Goal: Communication & Community: Answer question/provide support

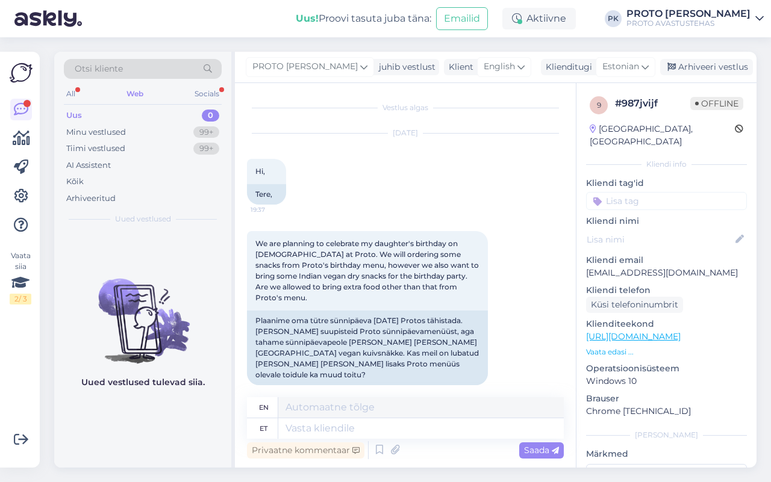
scroll to position [142, 0]
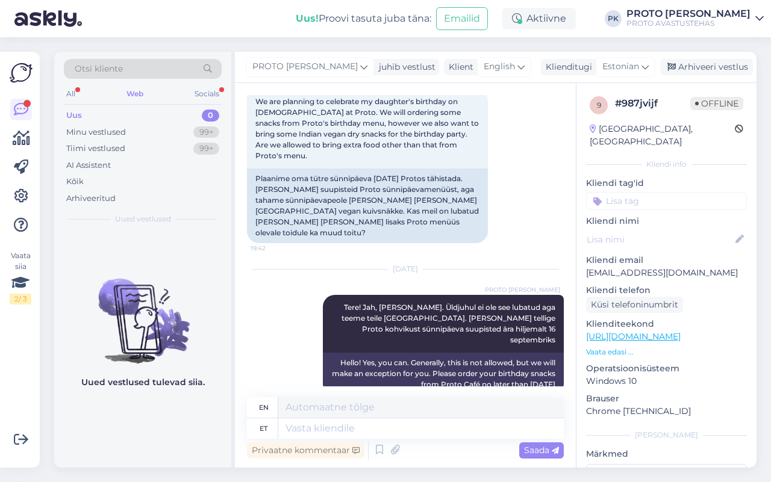
click at [142, 96] on div "Web" at bounding box center [135, 94] width 22 height 16
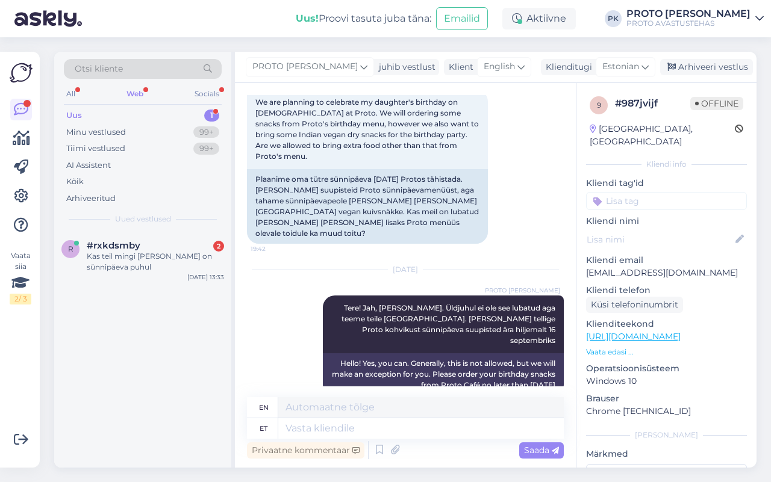
click at [79, 113] on div "Uus" at bounding box center [74, 116] width 16 height 12
click at [143, 93] on div "Web" at bounding box center [135, 94] width 22 height 16
click at [101, 250] on div "#rxkdsmby 2 Kas teil mingi [PERSON_NAME] on sünnipäeva puhul" at bounding box center [155, 256] width 137 height 33
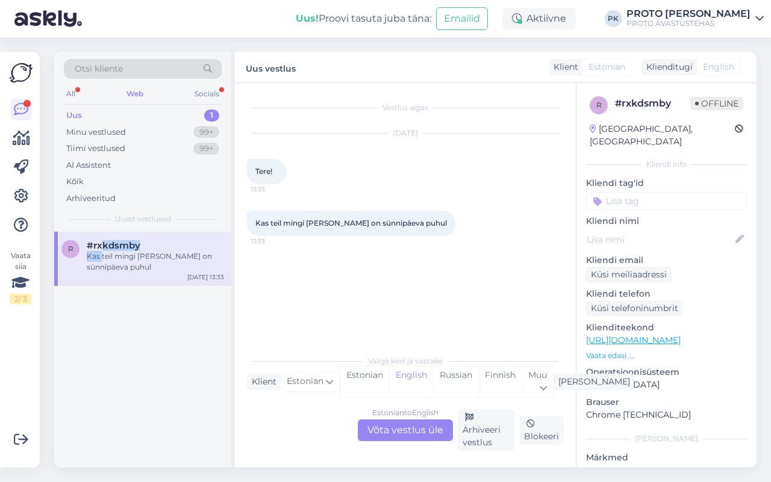
scroll to position [0, 0]
click at [417, 428] on div "Estonian to English Võta vestlus üle" at bounding box center [405, 431] width 95 height 22
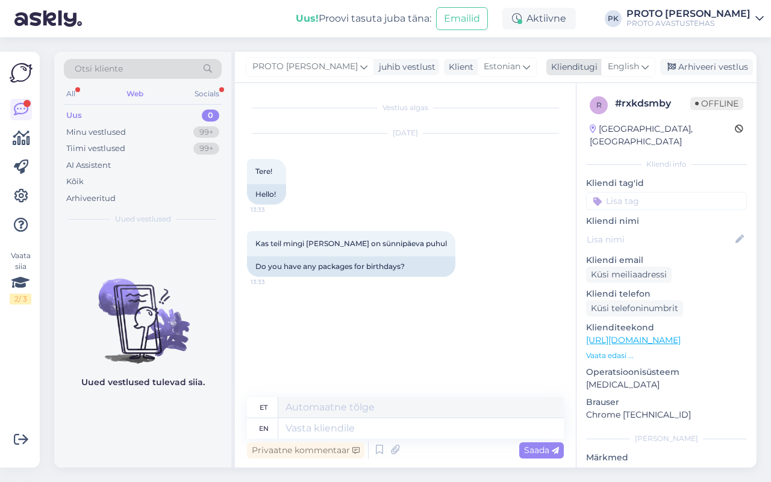
click at [642, 59] on div "English" at bounding box center [628, 66] width 54 height 19
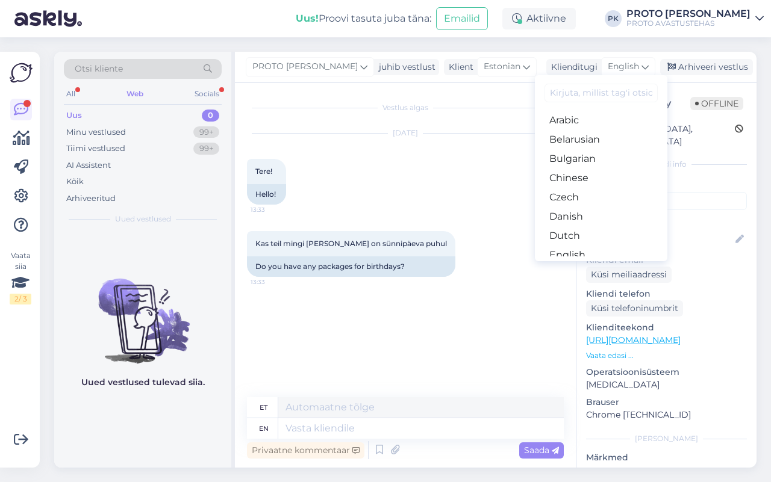
click at [579, 265] on link "Estonian" at bounding box center [601, 274] width 132 height 19
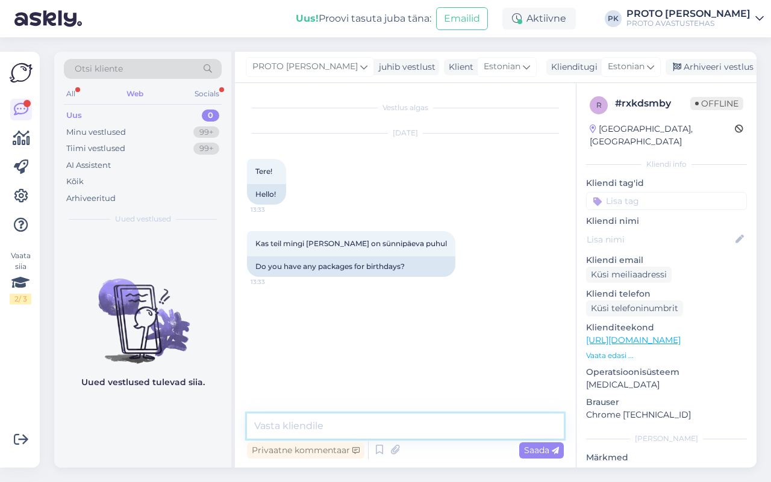
click at [321, 431] on textarea at bounding box center [405, 426] width 317 height 25
click at [534, 428] on textarea "Tere! Infot meie juures sünnipäeva pidamiseks leiate siit:" at bounding box center [405, 426] width 317 height 25
paste textarea "[URL][DOMAIN_NAME]"
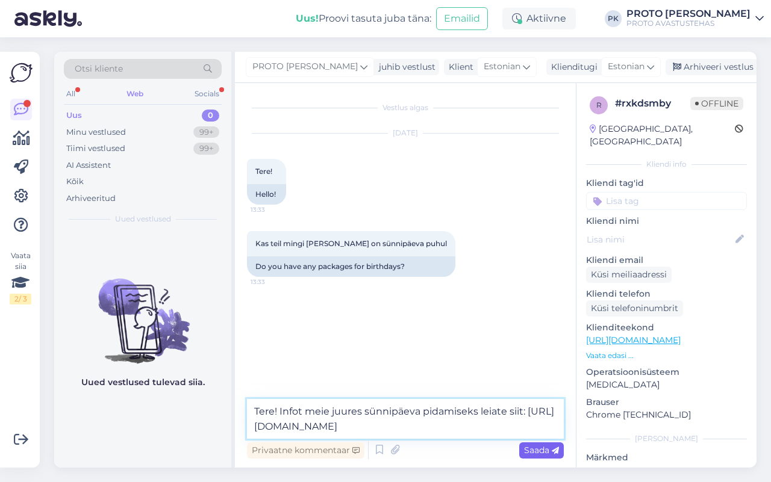
type textarea "Tere! Infot meie juures sünnipäeva pidamiseks leiate siit: [URL][DOMAIN_NAME]"
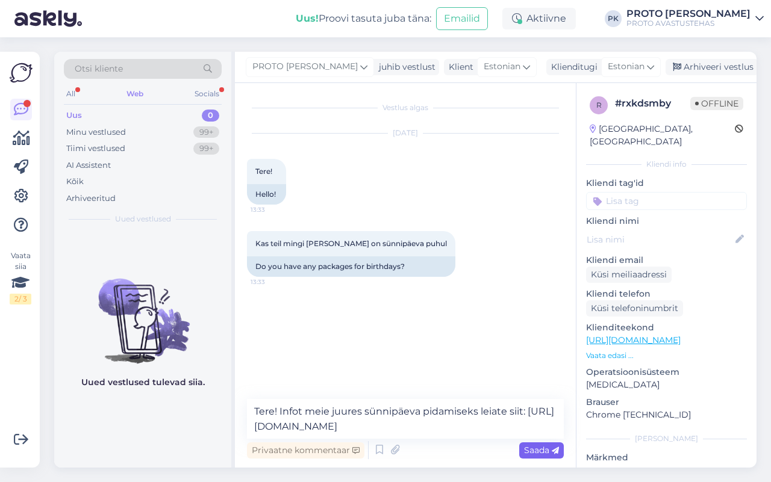
click at [540, 446] on span "Saada" at bounding box center [541, 450] width 35 height 11
